Goal: Information Seeking & Learning: Learn about a topic

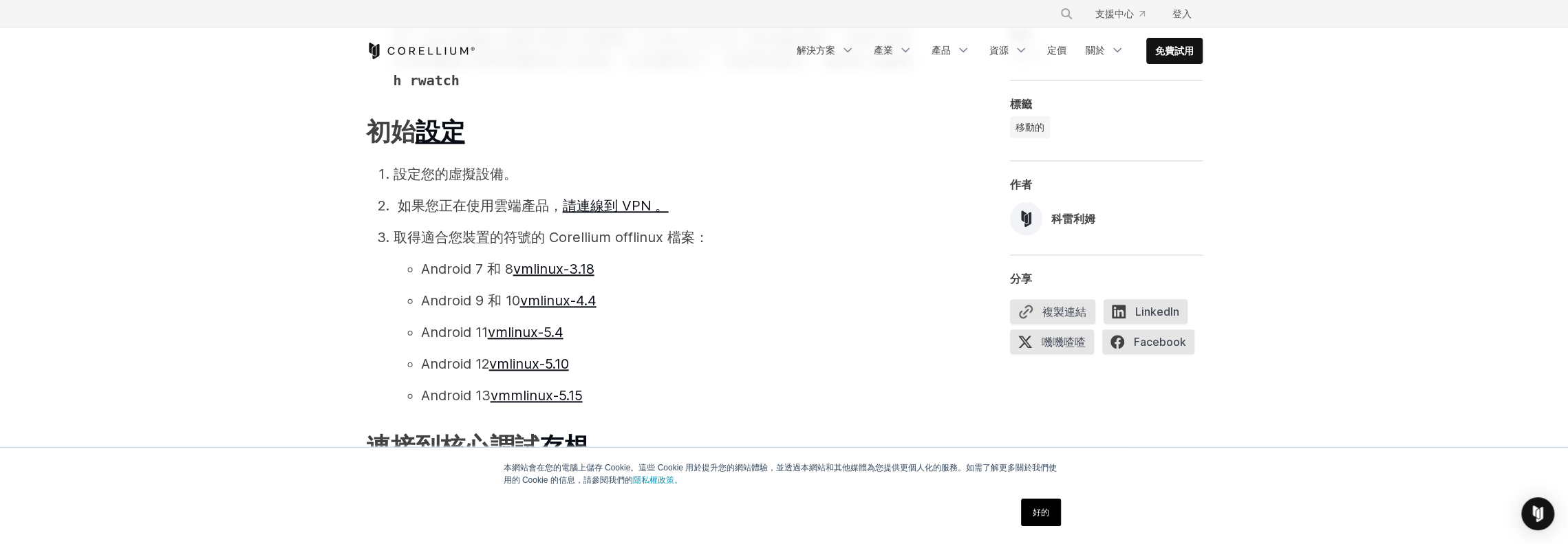
scroll to position [1445, 0]
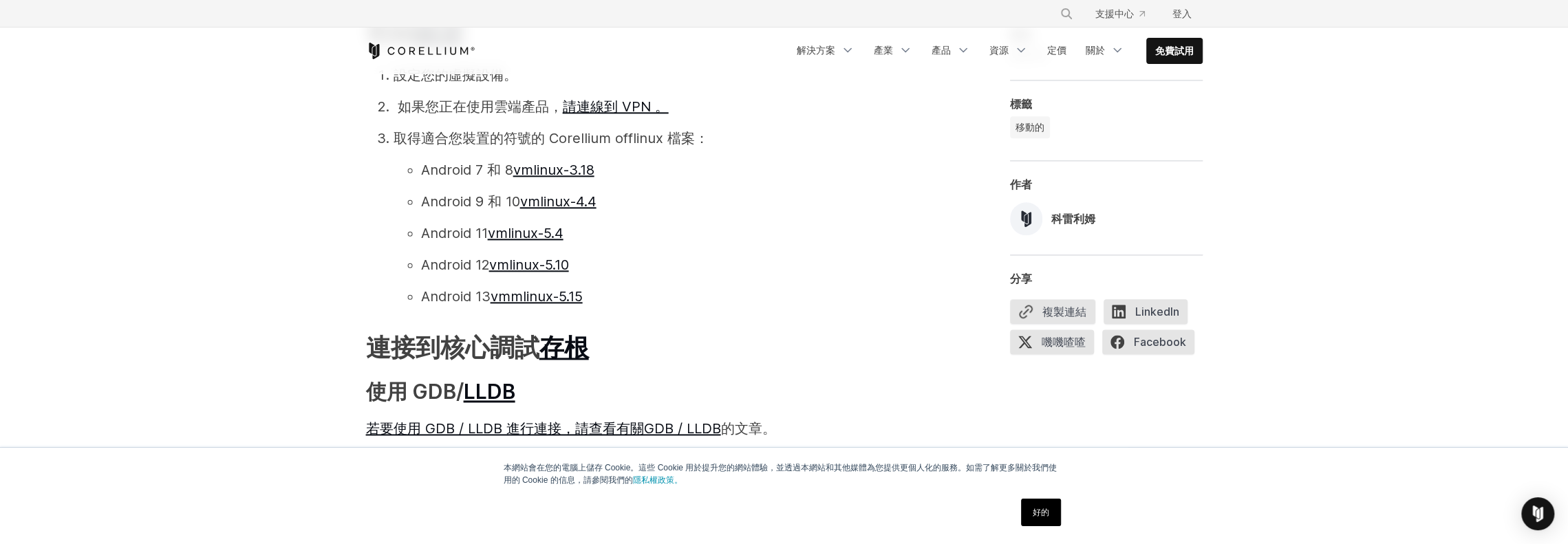
click at [647, 142] on font "取得適合您裝置的符號的 Corellium offlinux 檔案：" at bounding box center [551, 139] width 315 height 16
click at [567, 173] on font "vmlinux-3.18" at bounding box center [554, 170] width 81 height 16
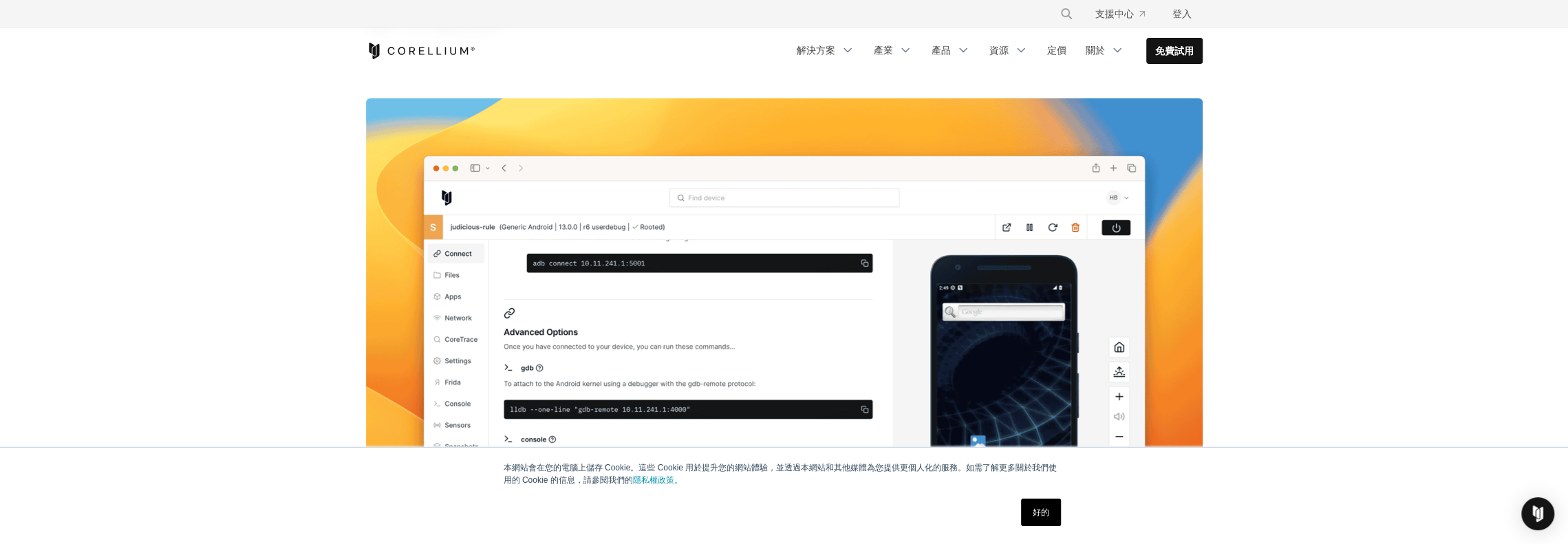
scroll to position [0, 0]
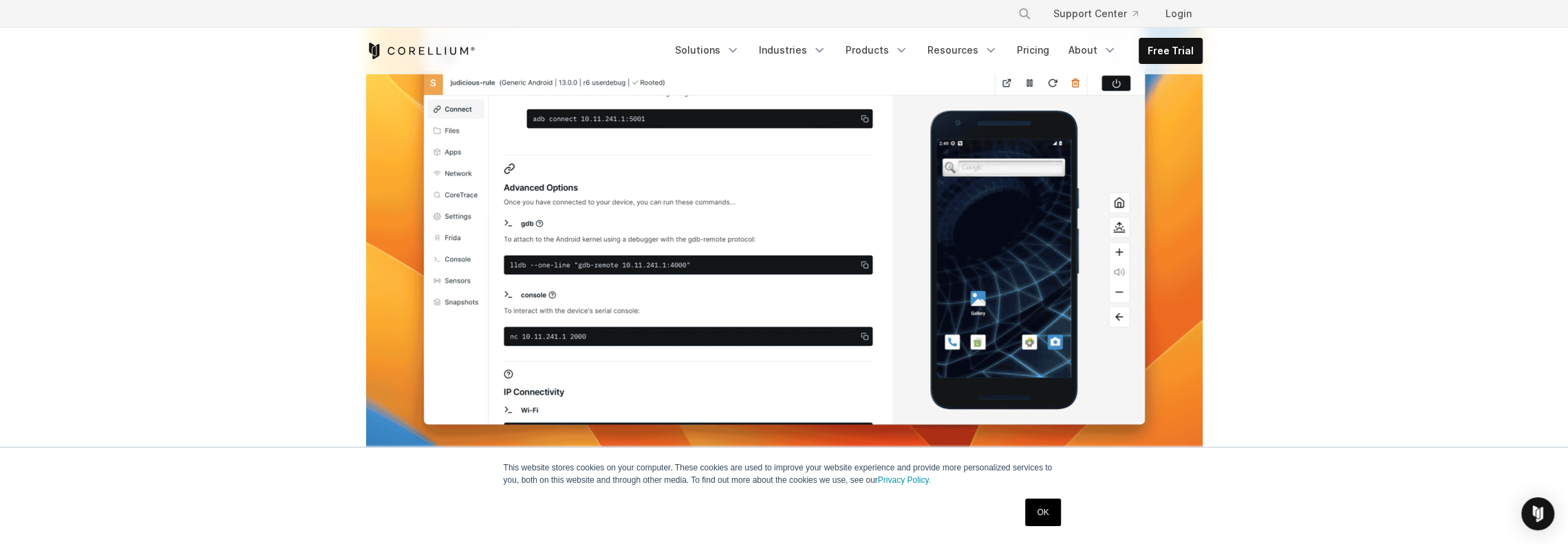
scroll to position [344, 0]
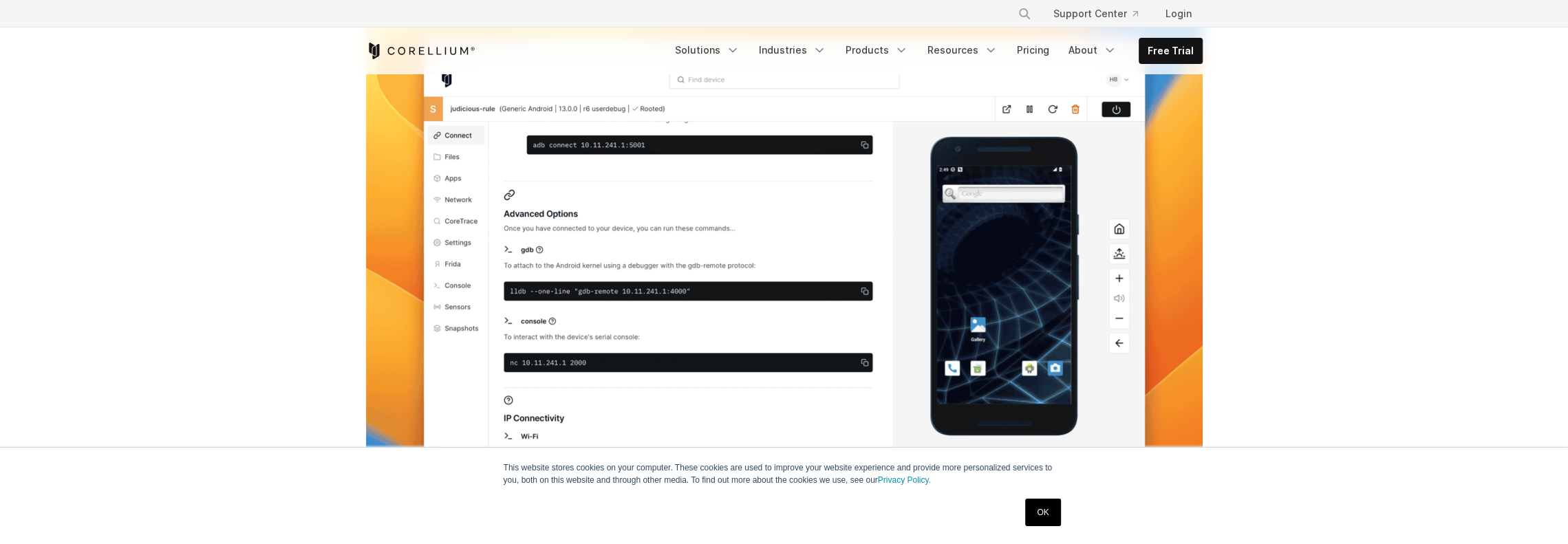
scroll to position [344, 0]
